Goal: Check status: Check status

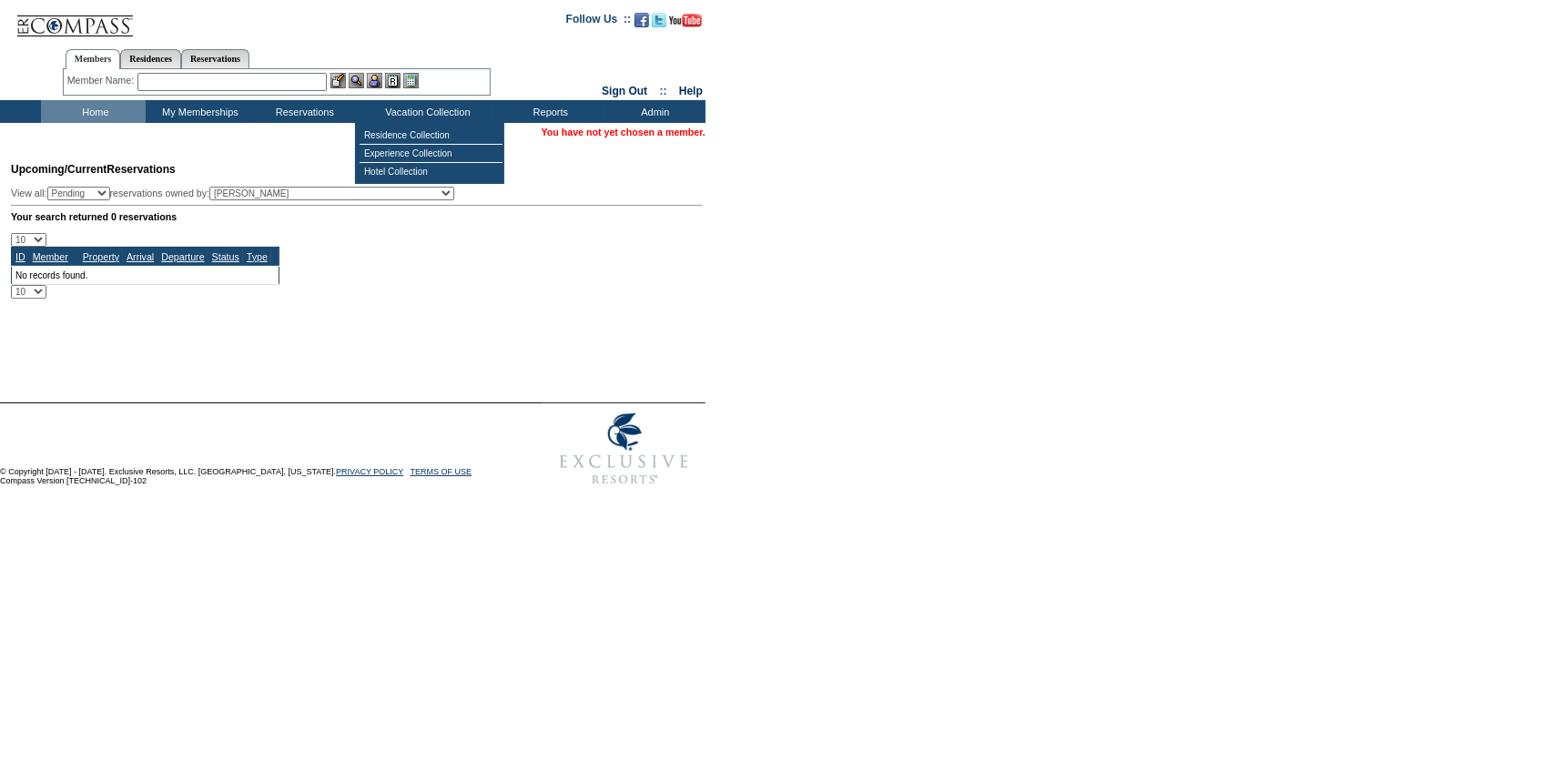
click at [432, 132] on td "Residence Collection" at bounding box center [431, 136] width 143 height 18
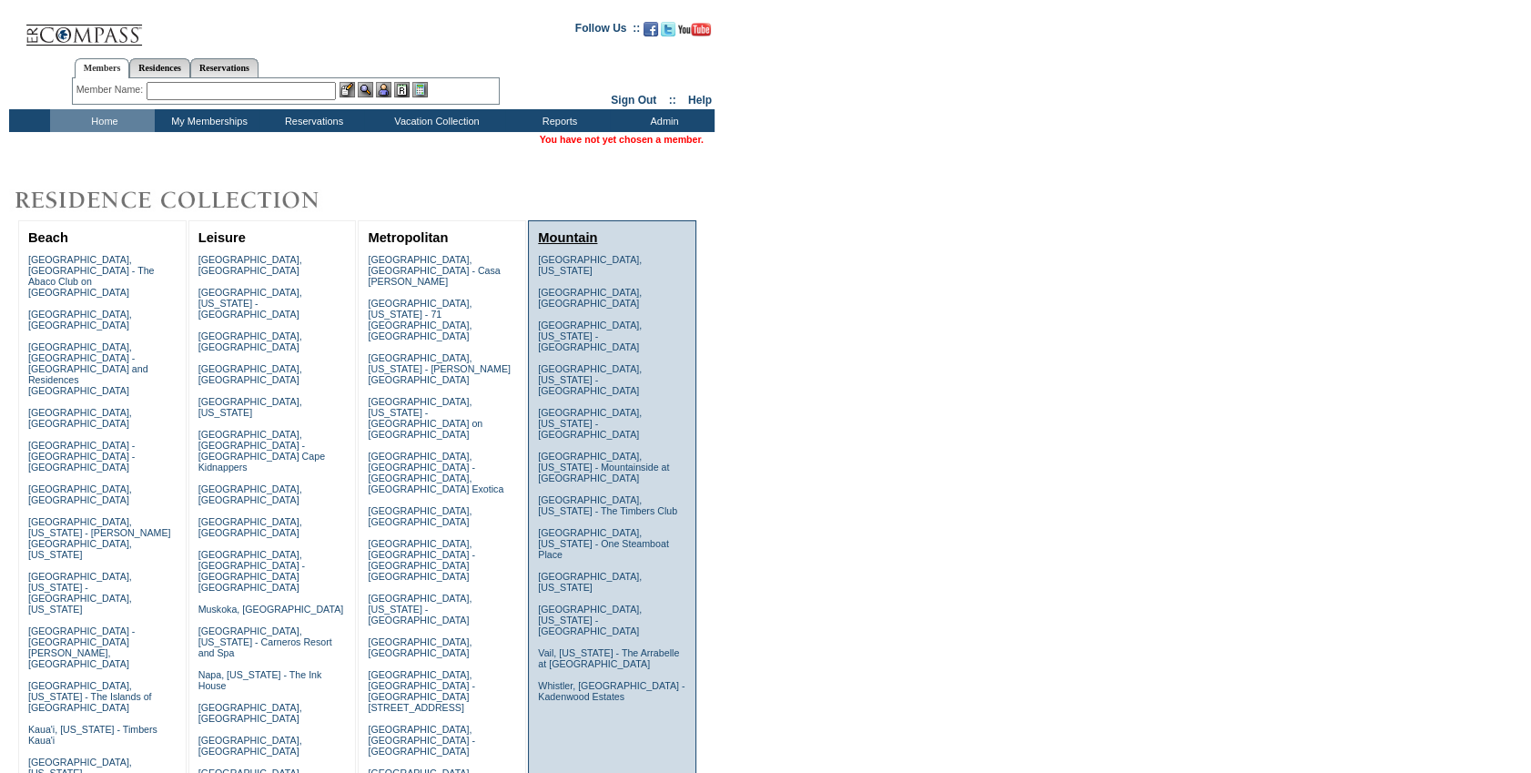
click at [555, 232] on link "Mountain" at bounding box center [567, 237] width 59 height 15
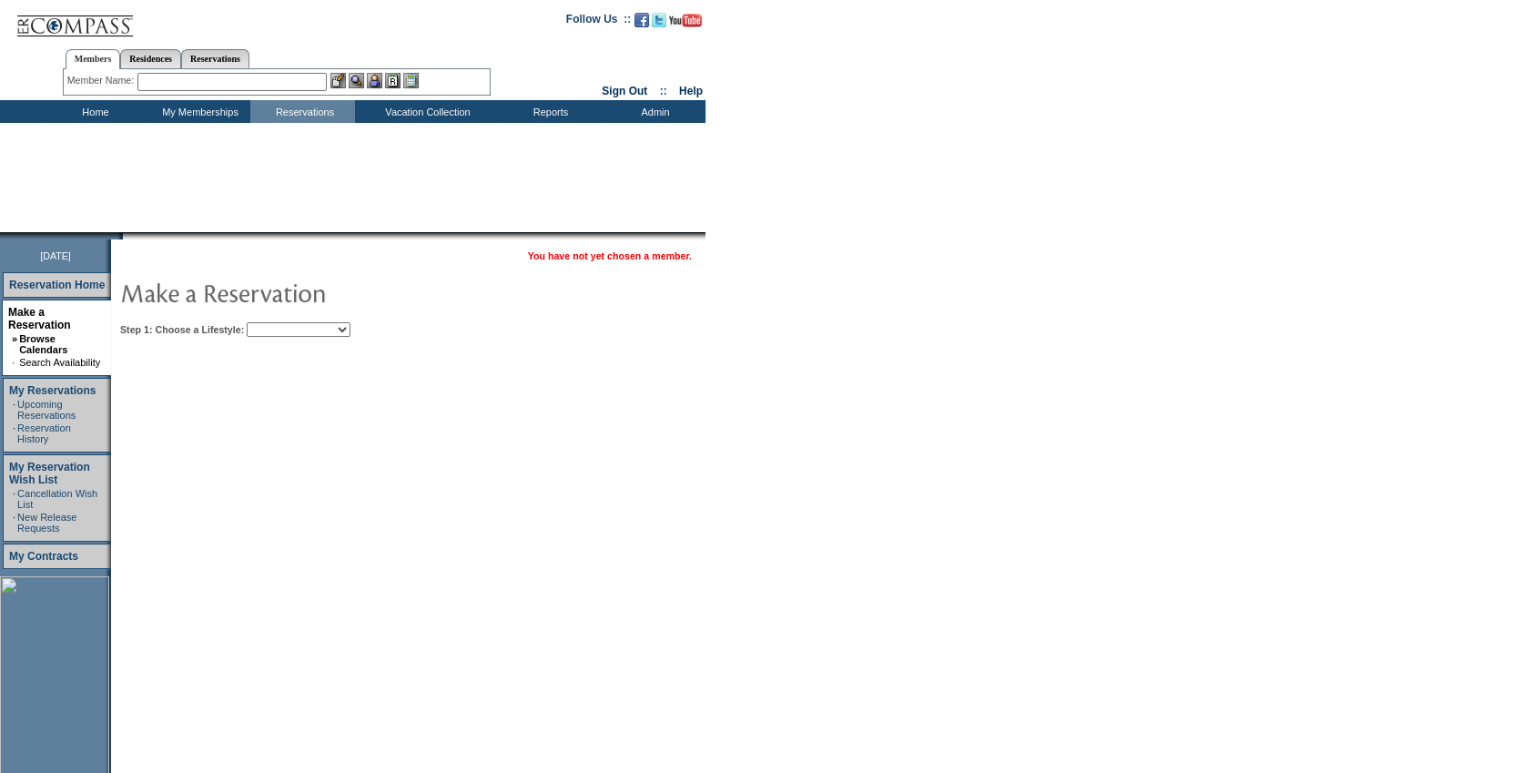
click at [350, 322] on select "Beach Leisure Metropolitan Mountain OIAL for Adventure OIAL for Couples OIAL fo…" at bounding box center [299, 329] width 104 height 15
select select "Mountain"
click at [278, 322] on select "Beach Leisure Metropolitan Mountain OIAL for Adventure OIAL for Couples OIAL fo…" at bounding box center [299, 329] width 104 height 15
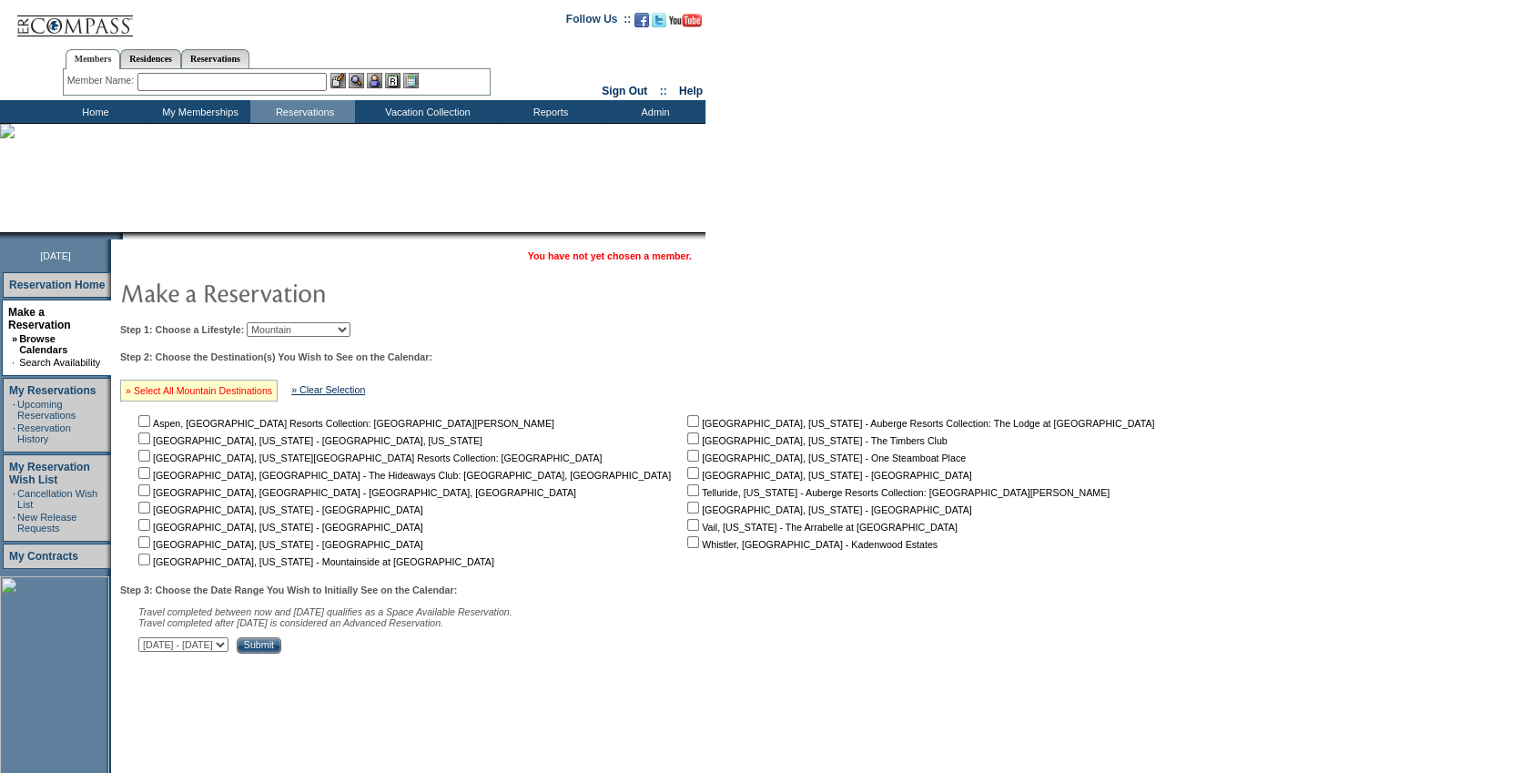
click at [225, 393] on link "» Select All Mountain Destinations" at bounding box center [199, 390] width 147 height 11
checkbox input "true"
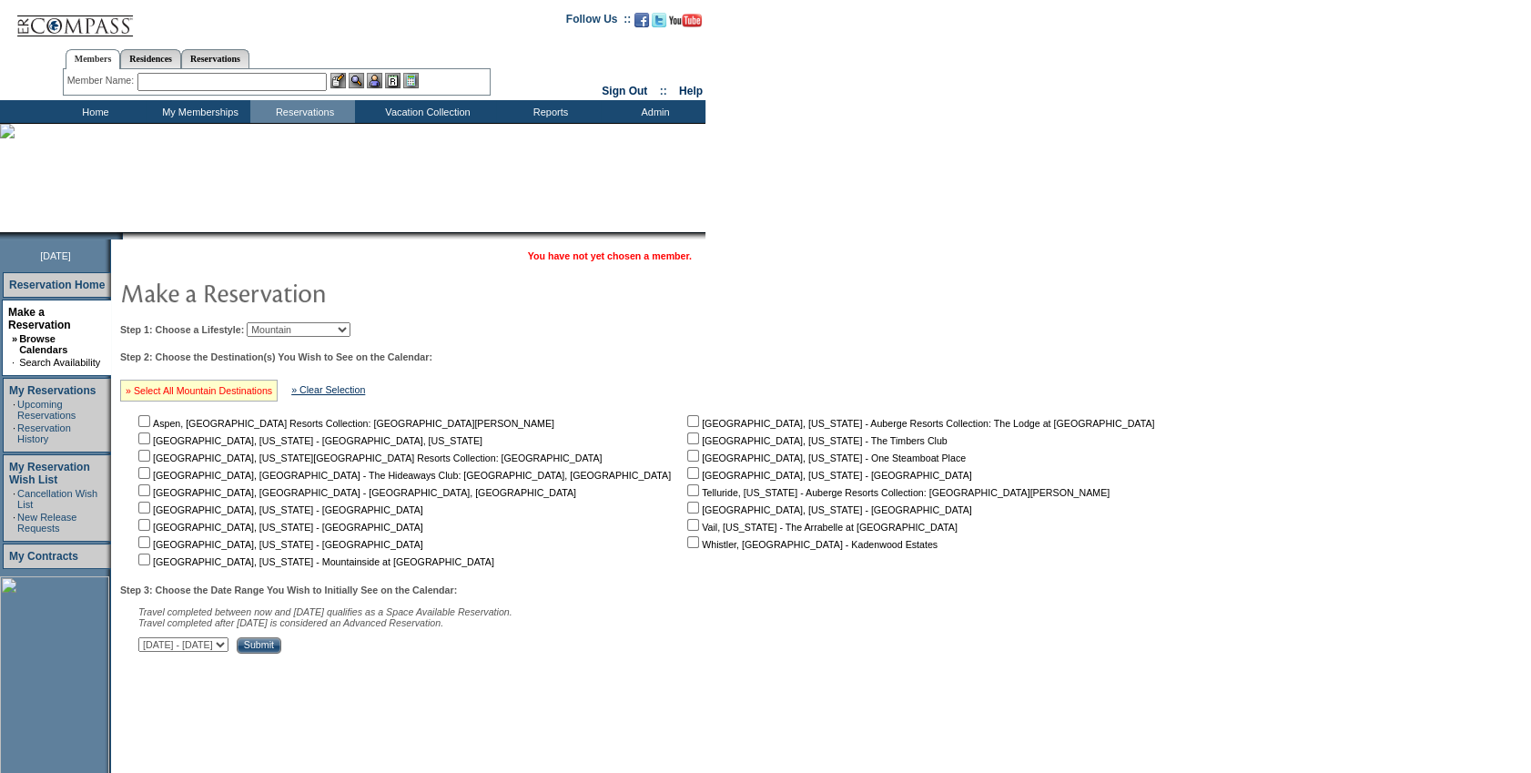
checkbox input "true"
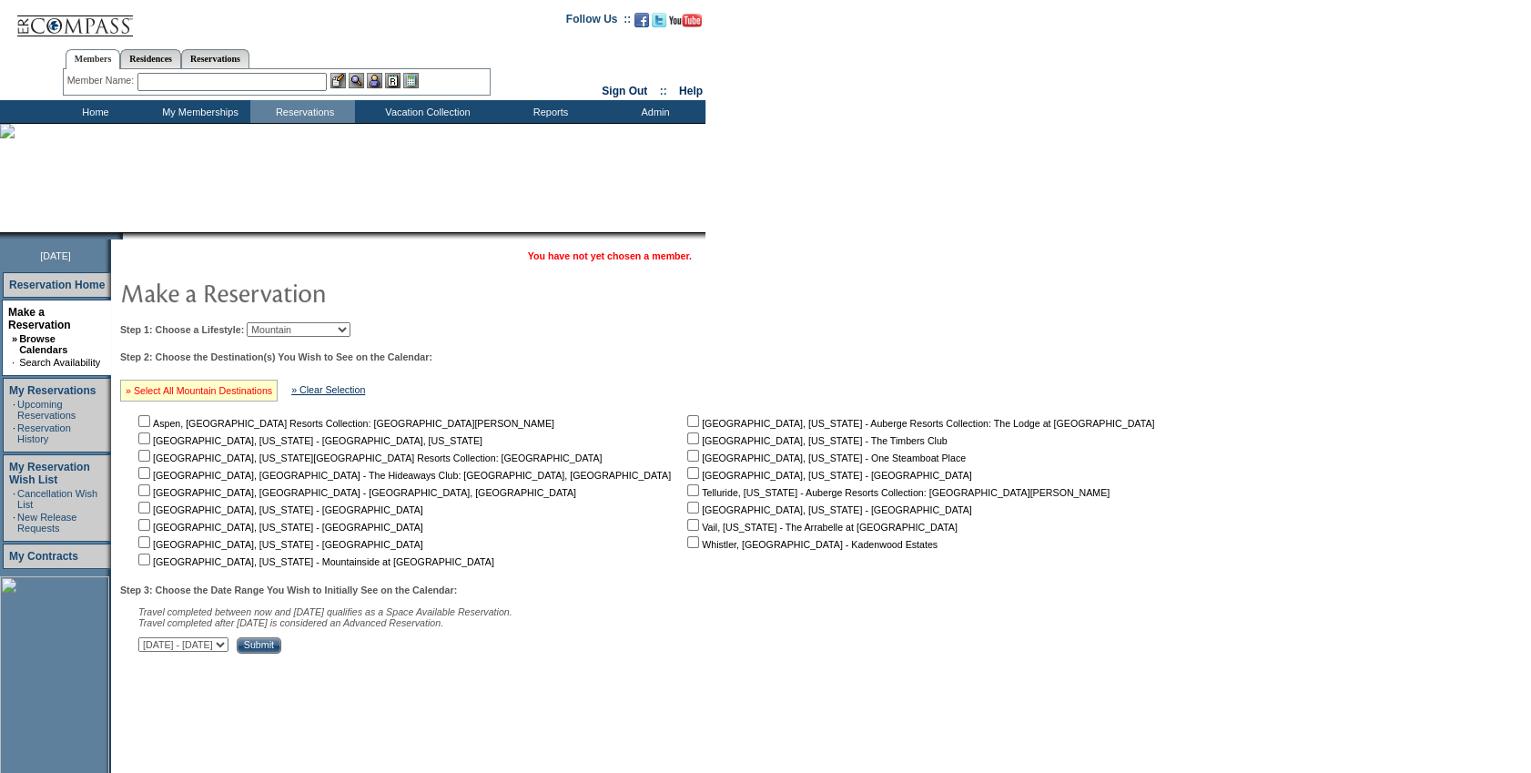
checkbox input "true"
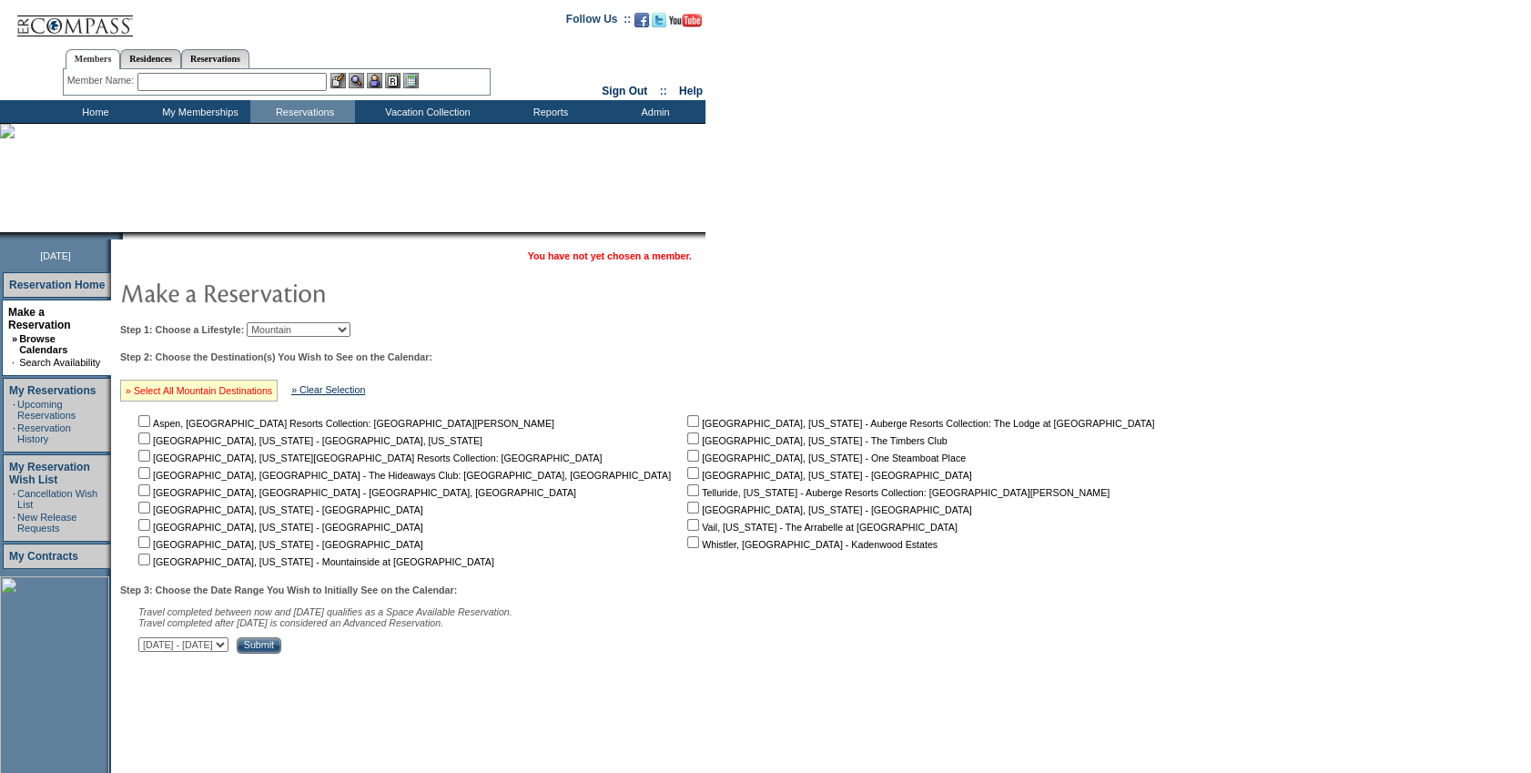
checkbox input "true"
click at [228, 652] on select "September 3, 2025 - October 18, 2025 October 19, 2025 - December 2, 2025 Decemb…" at bounding box center [183, 644] width 90 height 15
select select "12/3/2025|1/16/2026"
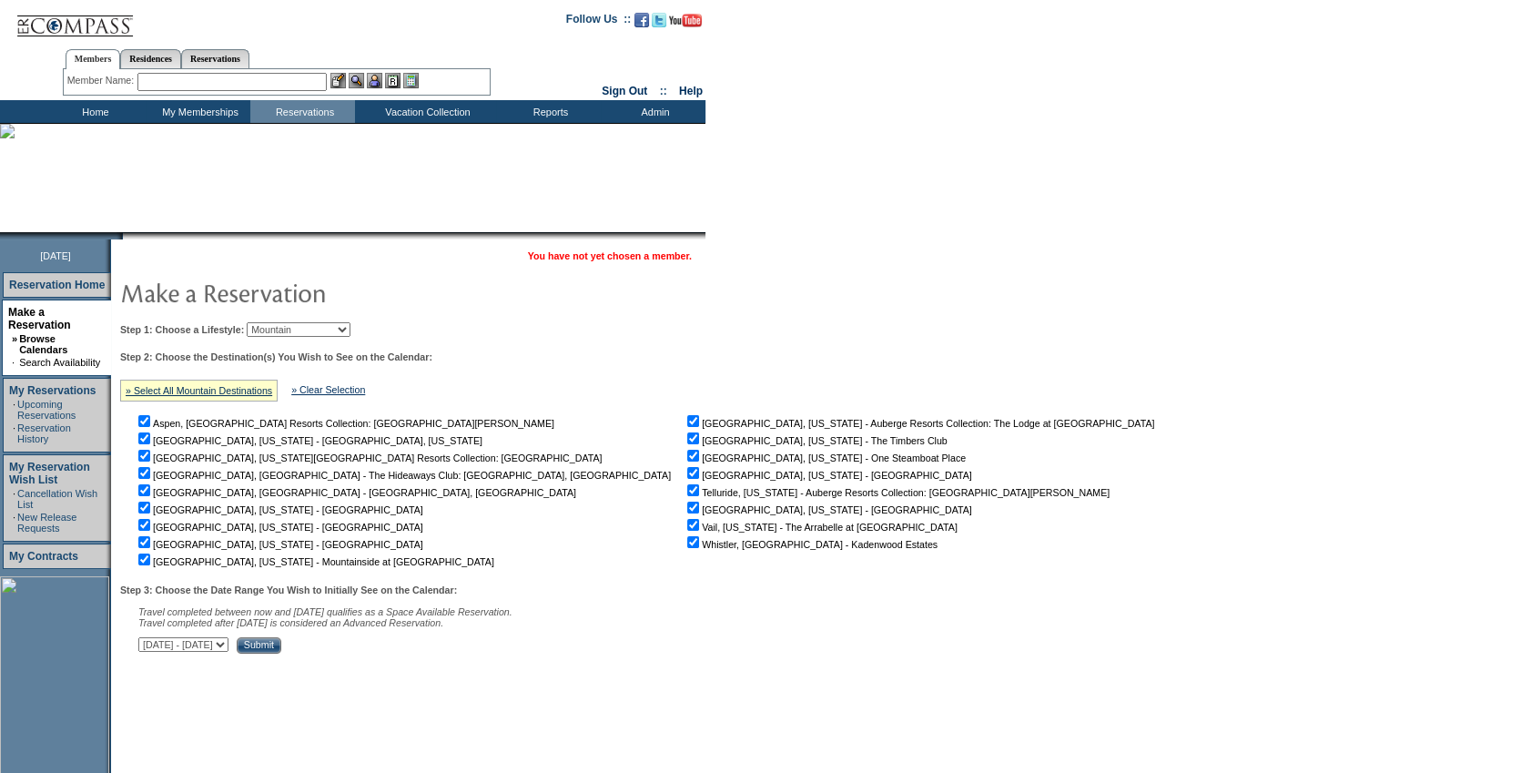
click at [147, 640] on select "September 3, 2025 - October 18, 2025 October 19, 2025 - December 2, 2025 Decemb…" at bounding box center [183, 644] width 90 height 15
click at [281, 646] on input "Submit" at bounding box center [259, 645] width 45 height 16
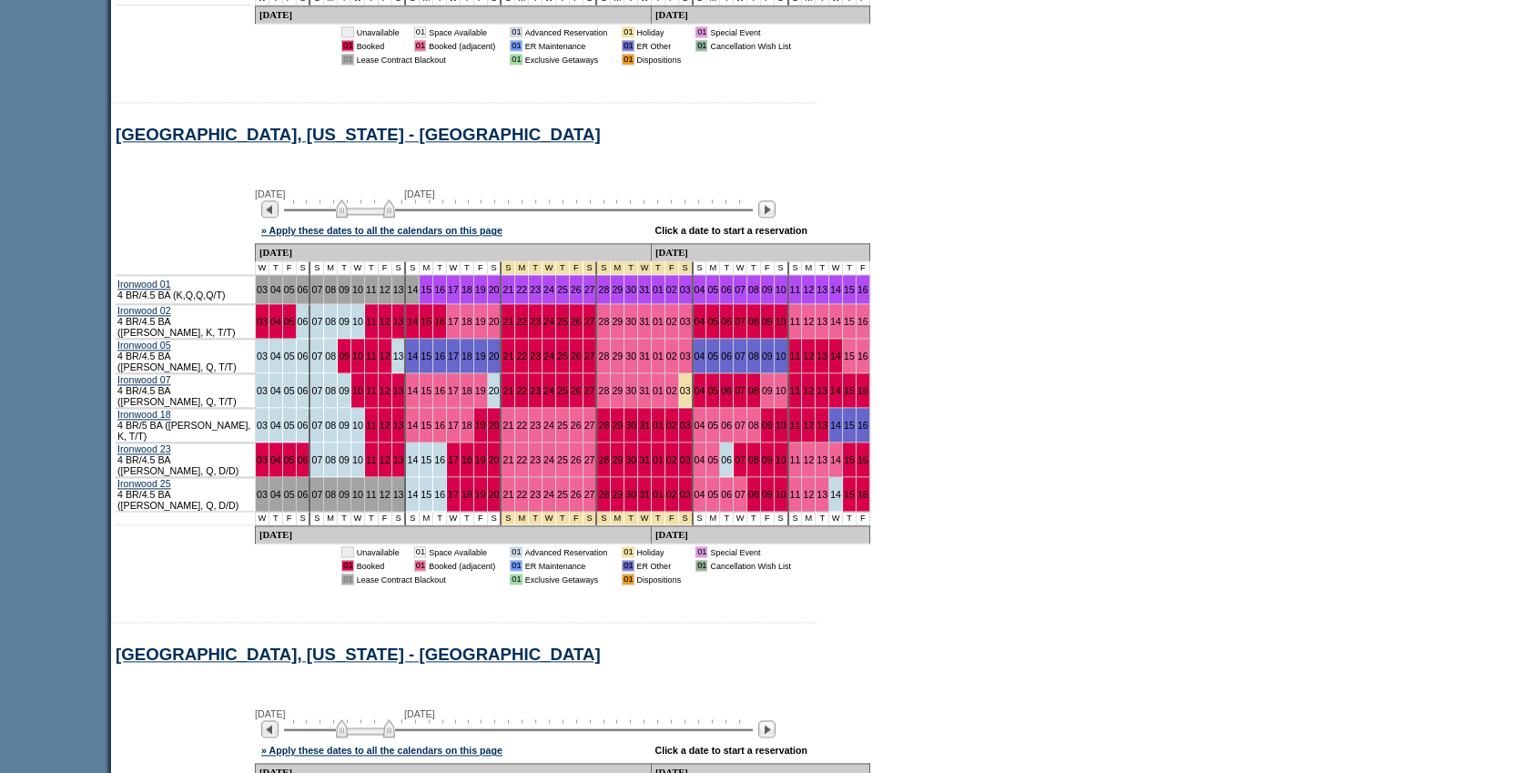
scroll to position [2952, 0]
